Goal: Transaction & Acquisition: Purchase product/service

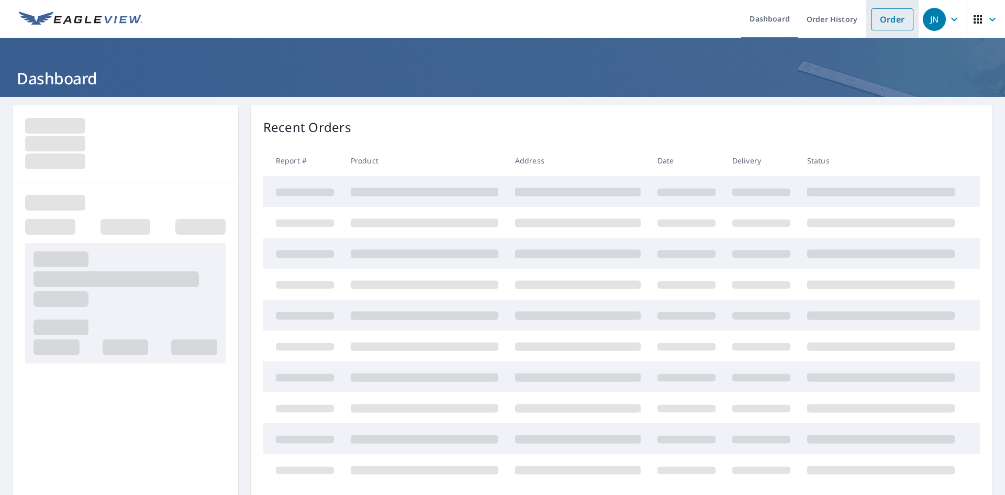
click at [891, 18] on link "Order" at bounding box center [892, 19] width 42 height 22
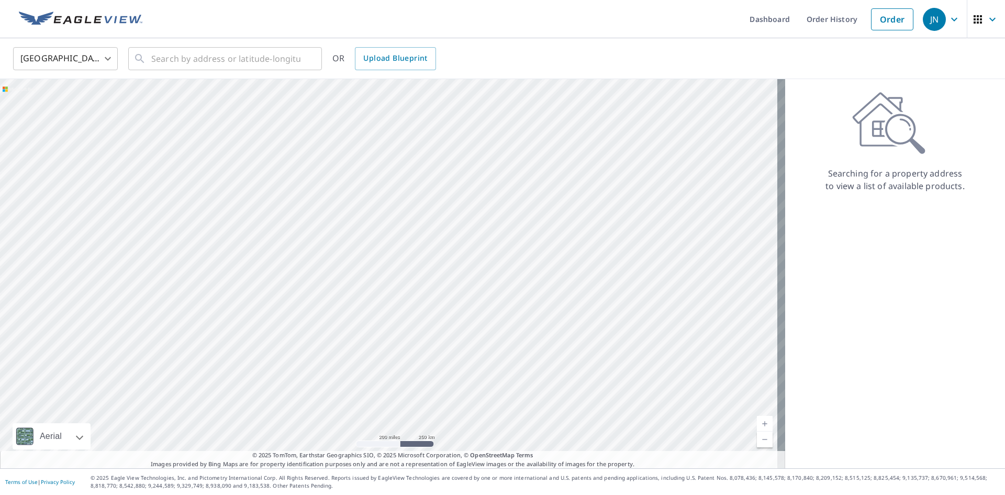
click at [800, 228] on div "Searching for a property address to view a list of available products." at bounding box center [895, 273] width 220 height 389
click at [426, 12] on ul "Dashboard Order History Order" at bounding box center [534, 19] width 770 height 38
click at [217, 281] on div at bounding box center [392, 273] width 785 height 389
click at [264, 53] on input "text" at bounding box center [225, 58] width 149 height 29
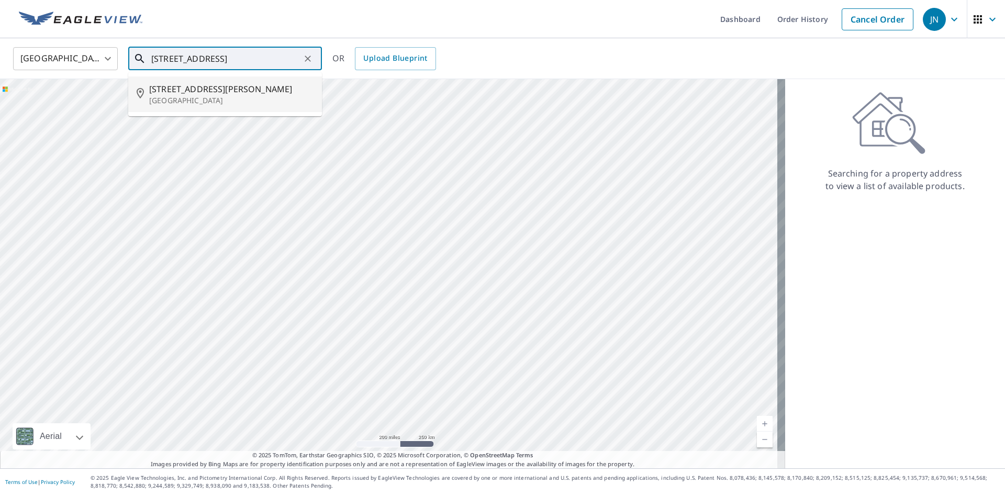
click at [208, 97] on p "[GEOGRAPHIC_DATA]" at bounding box center [231, 100] width 164 height 10
type input "[STREET_ADDRESS][PERSON_NAME]"
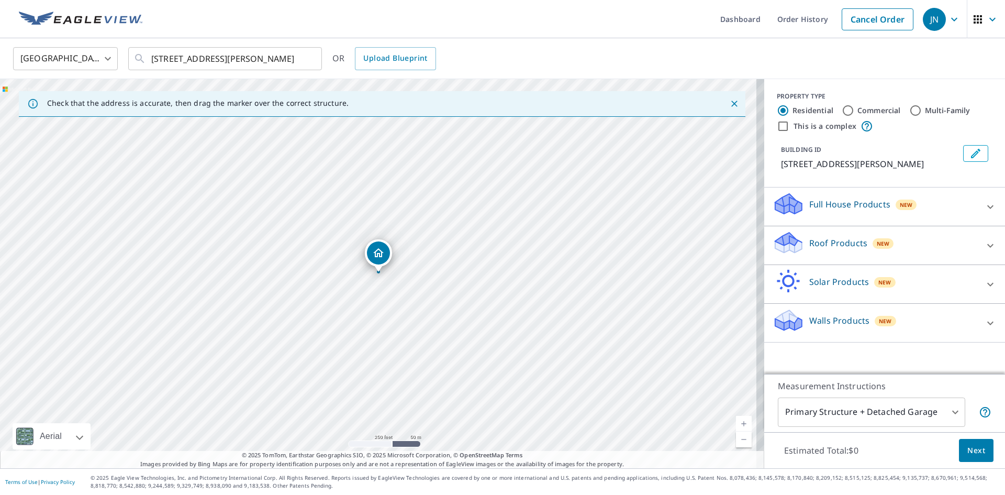
click at [815, 246] on p "Roof Products" at bounding box center [838, 243] width 58 height 13
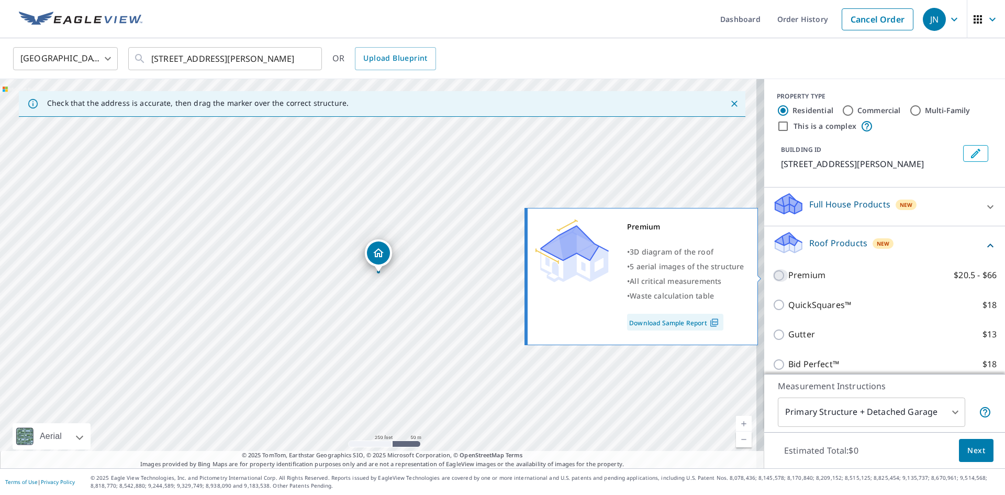
click at [773, 275] on input "Premium $20.5 - $66" at bounding box center [781, 275] width 16 height 13
checkbox input "true"
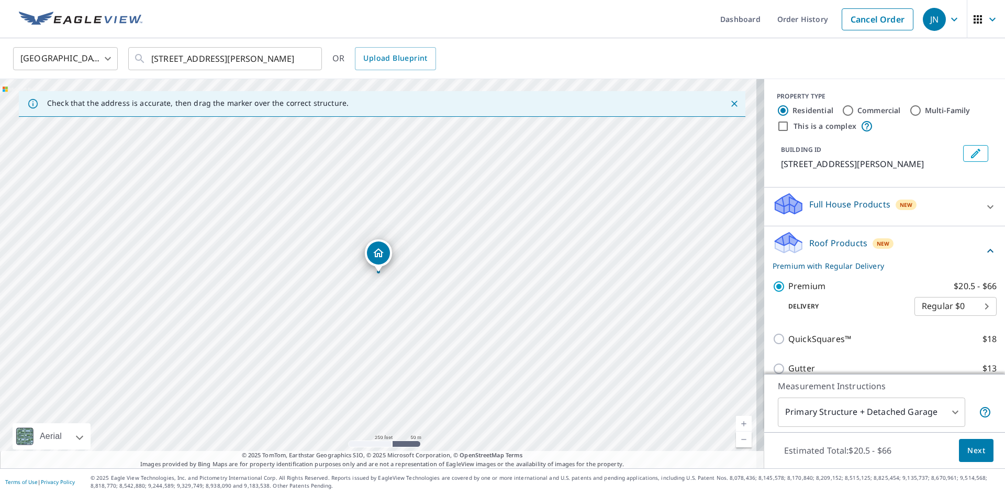
click at [973, 451] on span "Next" at bounding box center [976, 450] width 18 height 13
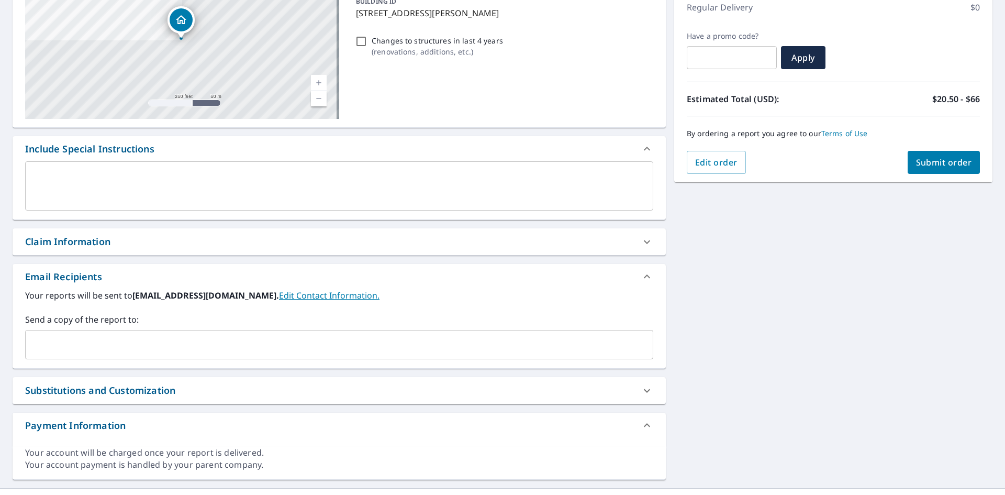
scroll to position [157, 0]
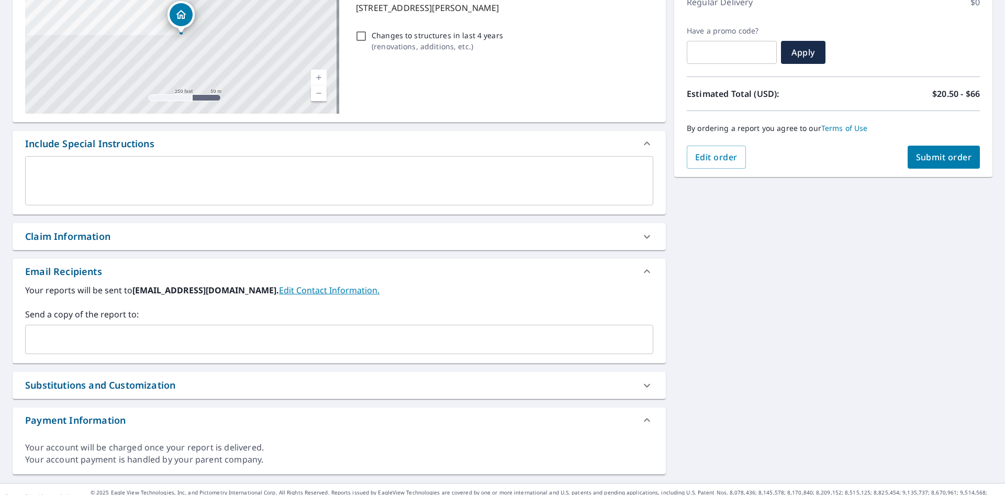
click at [63, 341] on input "text" at bounding box center [331, 339] width 603 height 20
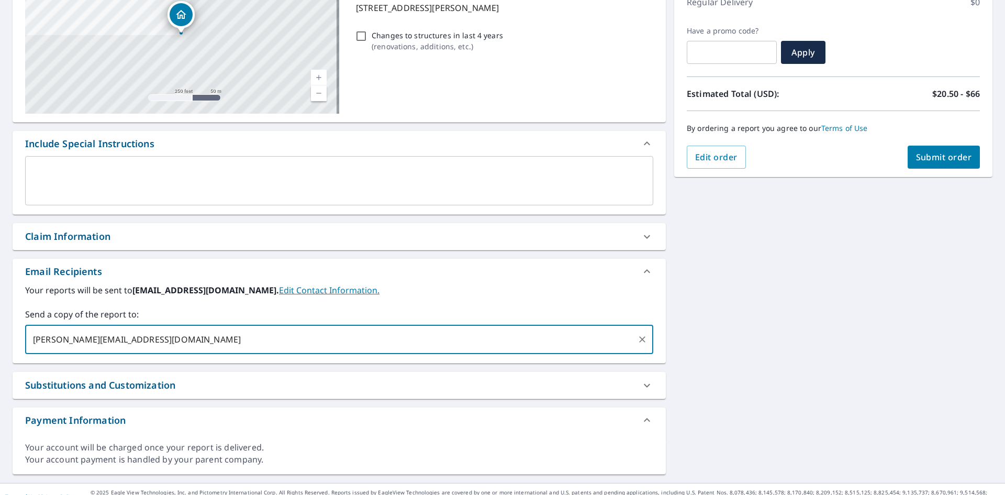
type input "[PERSON_NAME][EMAIL_ADDRESS][DOMAIN_NAME]"
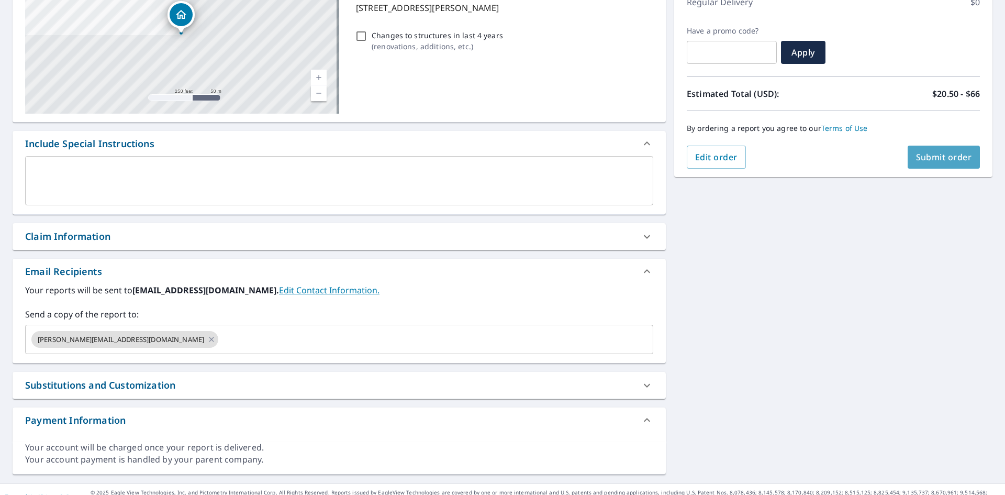
click at [951, 151] on button "Submit order" at bounding box center [944, 157] width 73 height 23
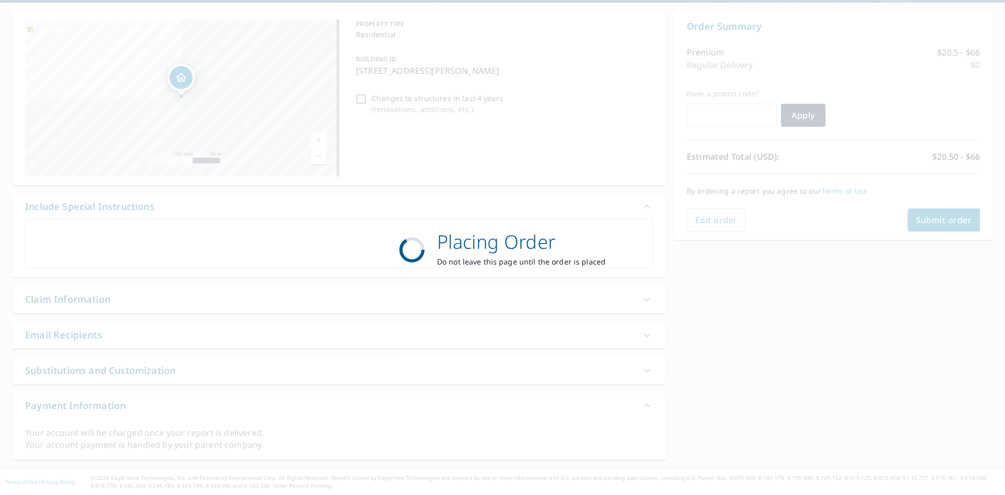
scroll to position [94, 0]
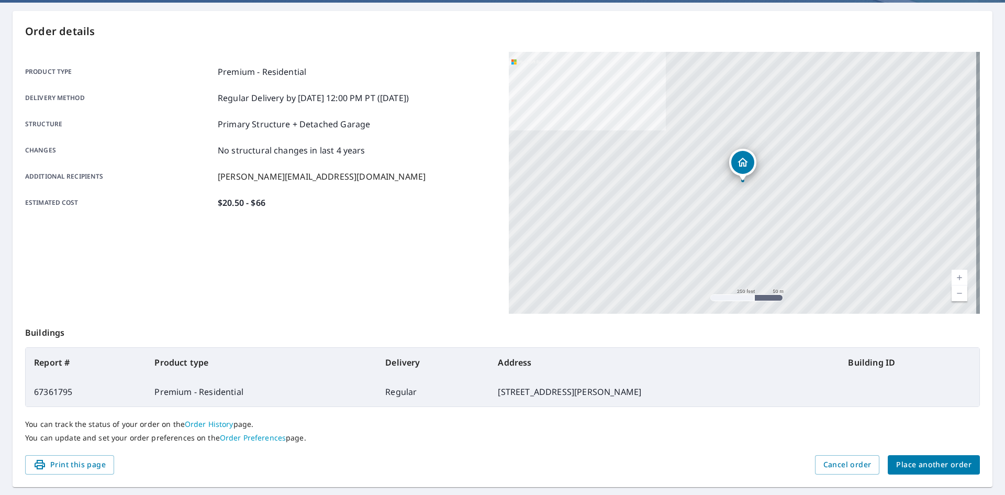
click at [933, 464] on span "Place another order" at bounding box center [933, 464] width 75 height 13
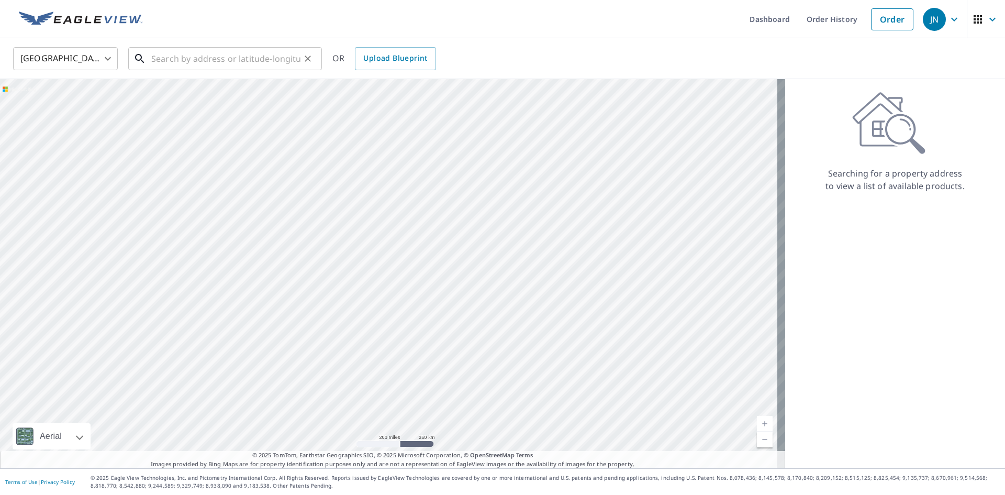
click at [186, 58] on input "text" at bounding box center [225, 58] width 149 height 29
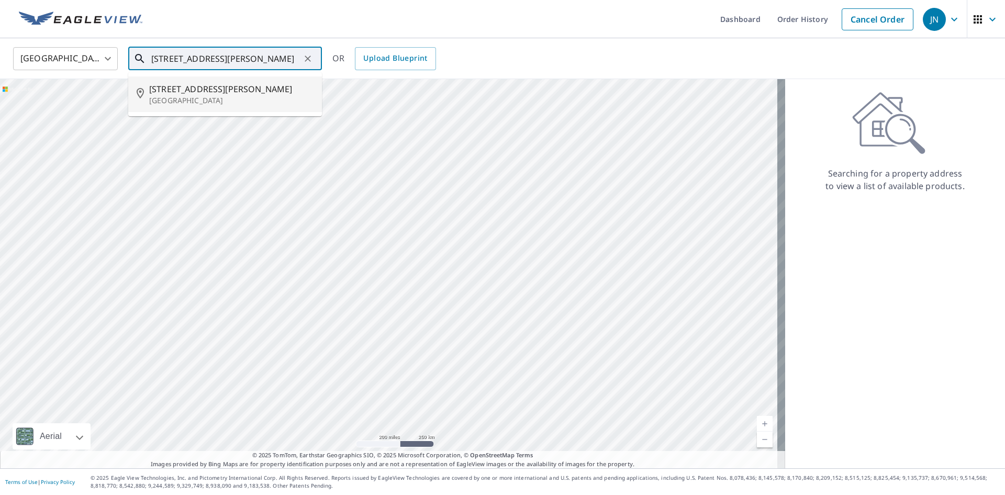
click at [204, 91] on span "[STREET_ADDRESS][PERSON_NAME]" at bounding box center [231, 89] width 164 height 13
type input "[STREET_ADDRESS][PERSON_NAME]"
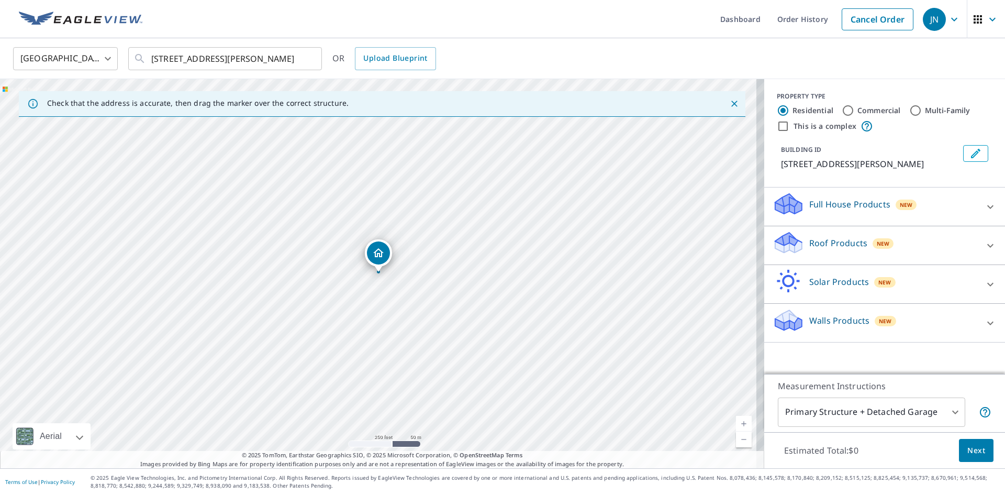
click at [837, 242] on p "Roof Products" at bounding box center [838, 243] width 58 height 13
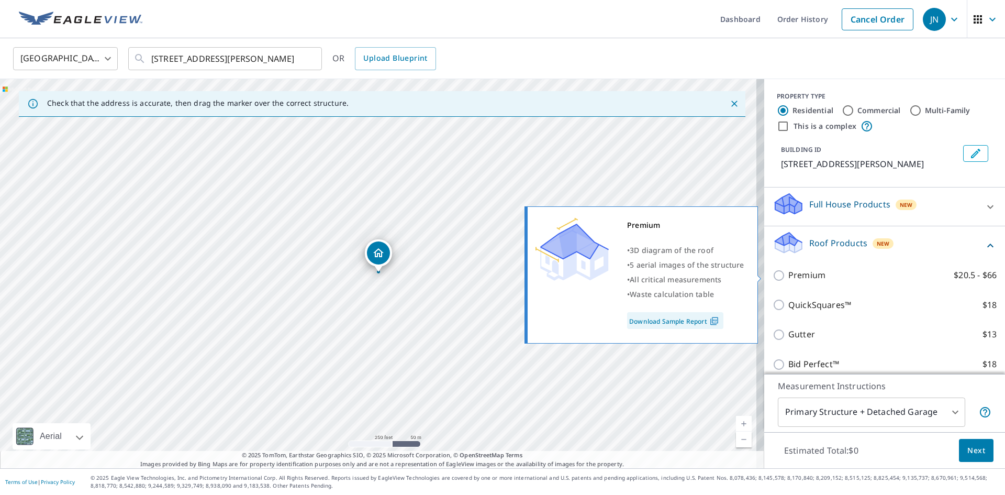
click at [773, 272] on input "Premium $20.5 - $66" at bounding box center [781, 275] width 16 height 13
checkbox input "true"
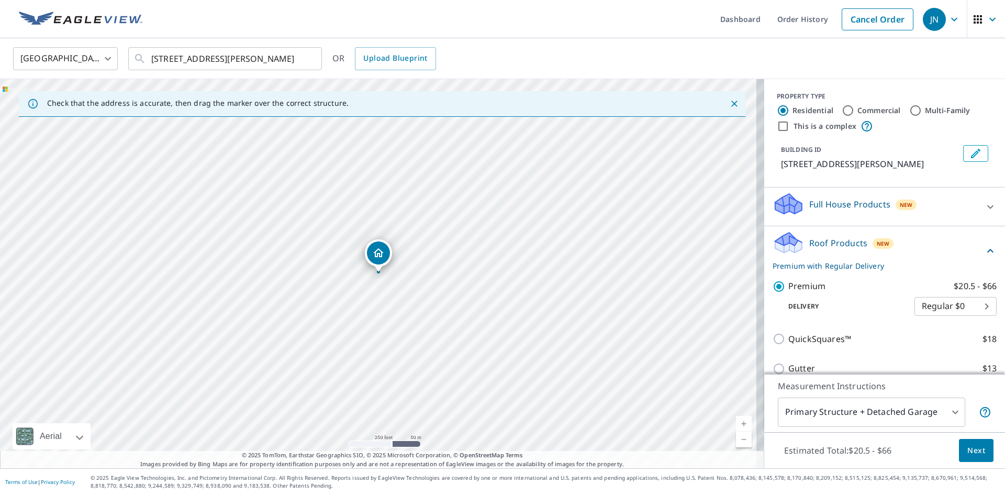
click at [950, 447] on div "Estimated Total: $20.5 - $66 Next" at bounding box center [884, 450] width 241 height 37
click at [967, 448] on span "Next" at bounding box center [976, 450] width 18 height 13
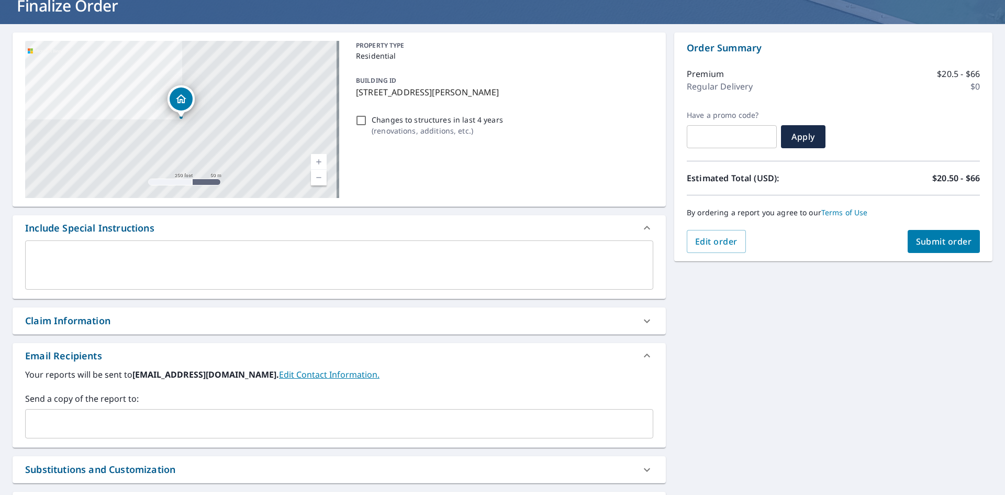
scroll to position [172, 0]
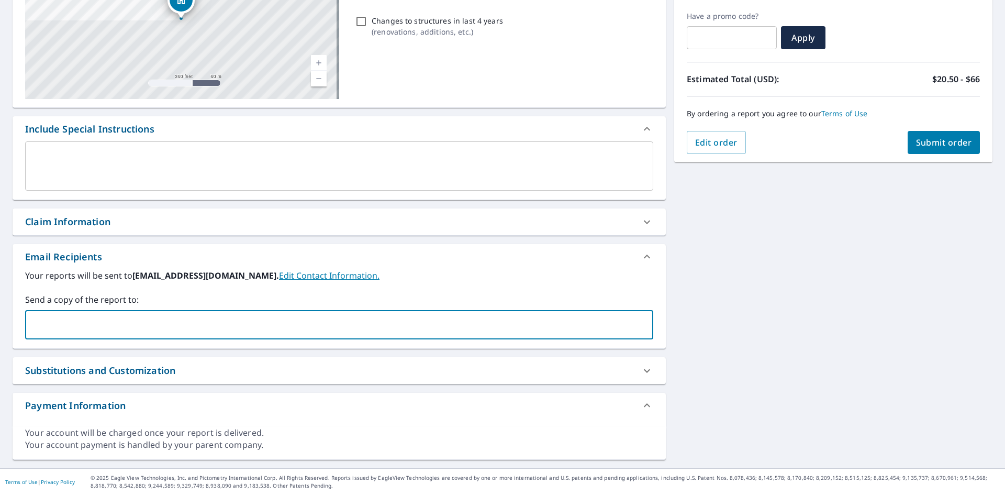
click at [122, 316] on input "text" at bounding box center [331, 325] width 603 height 20
type input "[PERSON_NAME][EMAIL_ADDRESS][DOMAIN_NAME]"
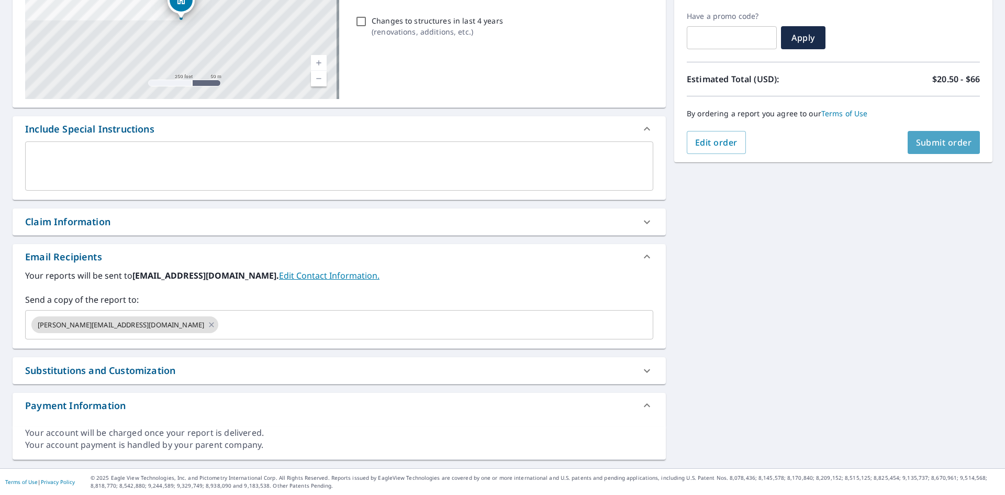
click at [941, 141] on span "Submit order" at bounding box center [944, 143] width 56 height 12
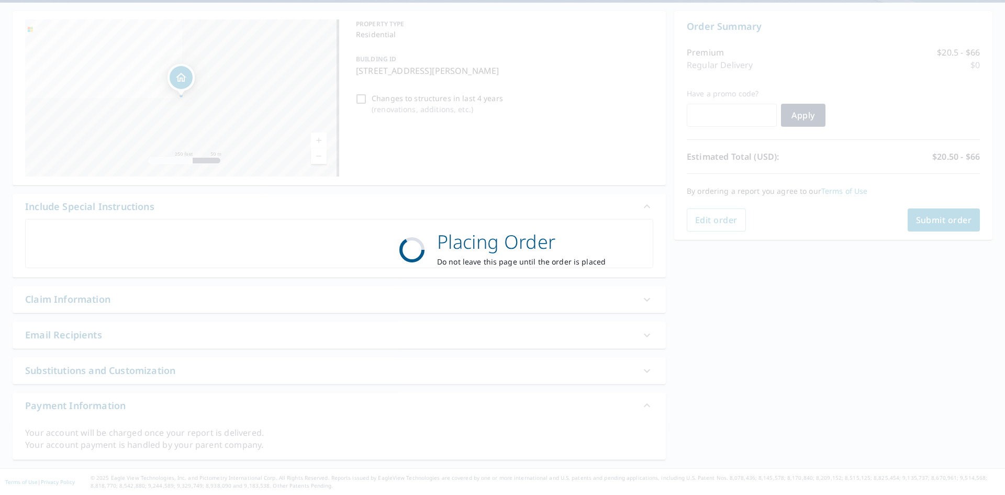
scroll to position [94, 0]
